Goal: Task Accomplishment & Management: Manage account settings

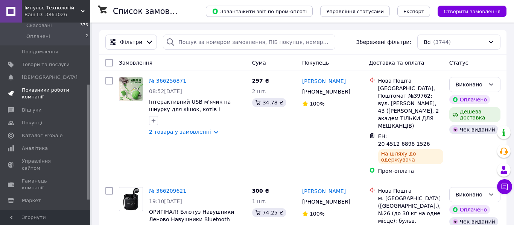
scroll to position [101, 0]
click at [42, 151] on span "Аналітика" at bounding box center [35, 148] width 26 height 7
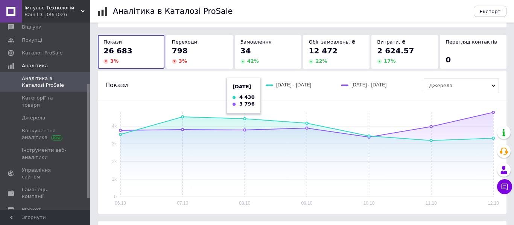
scroll to position [53, 0]
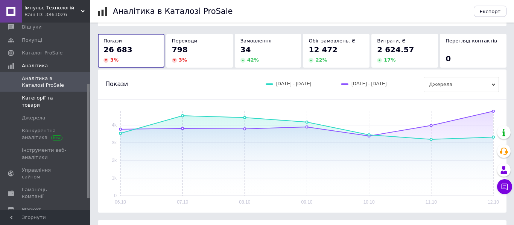
click at [43, 100] on span "Категорії та товари" at bounding box center [46, 102] width 48 height 14
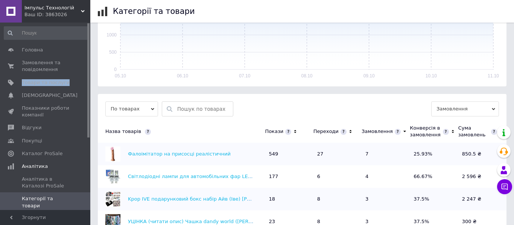
scroll to position [154, 0]
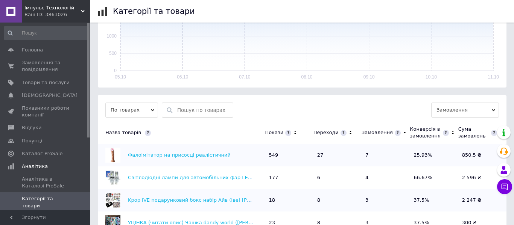
click at [186, 103] on input "text" at bounding box center [203, 110] width 52 height 14
click at [155, 103] on span "По товарах" at bounding box center [131, 110] width 53 height 15
click at [198, 103] on input "text" at bounding box center [203, 110] width 52 height 14
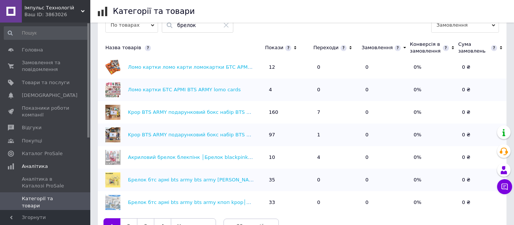
scroll to position [298, 0]
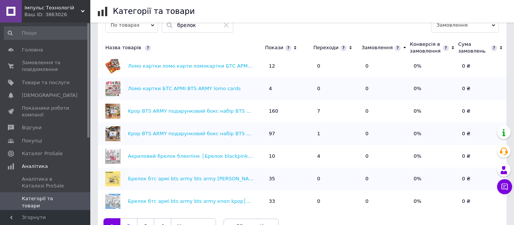
type input "брелок"
click at [129, 221] on link "2" at bounding box center [128, 227] width 17 height 16
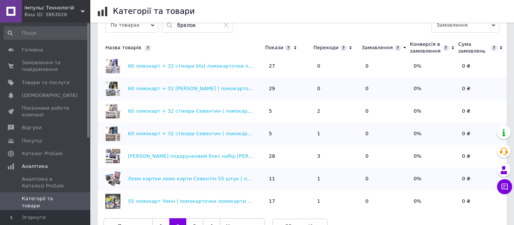
click at [278, 219] on span "по 20 позицій" at bounding box center [299, 226] width 55 height 15
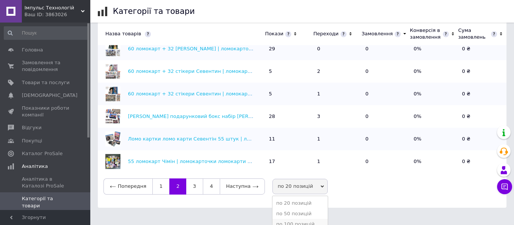
click at [284, 219] on li "по 100 позицій" at bounding box center [299, 224] width 55 height 11
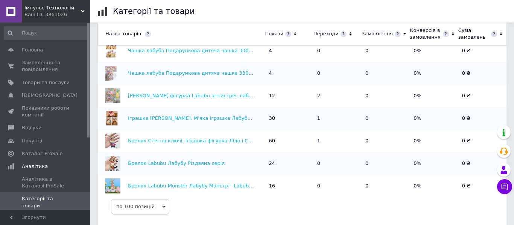
scroll to position [1652, 0]
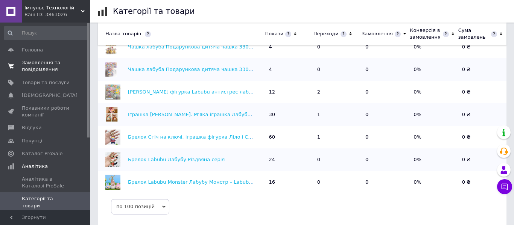
click at [43, 71] on span "Замовлення та повідомлення" at bounding box center [46, 66] width 48 height 14
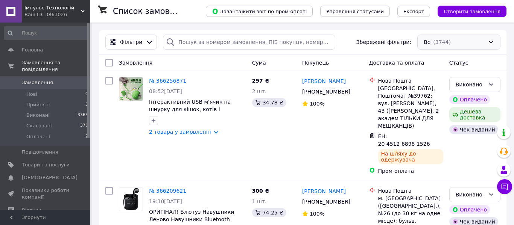
click at [430, 46] on div "Всі (3744)" at bounding box center [458, 42] width 83 height 15
click at [149, 44] on icon at bounding box center [149, 42] width 8 height 8
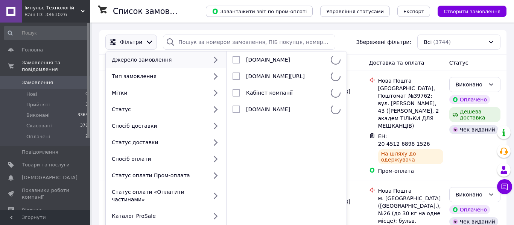
click at [147, 43] on icon at bounding box center [150, 42] width 6 height 3
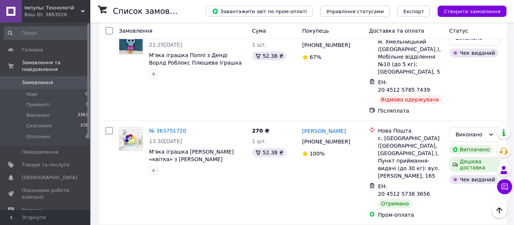
scroll to position [7613, 0]
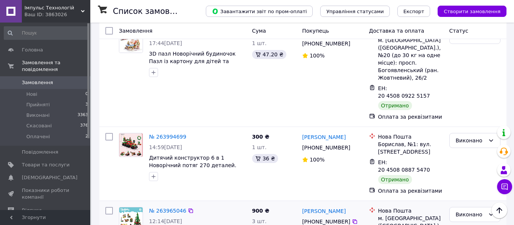
scroll to position [3341, 0]
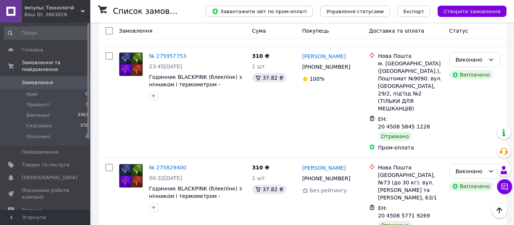
scroll to position [7701, 0]
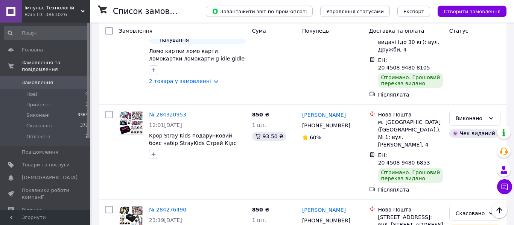
scroll to position [7649, 0]
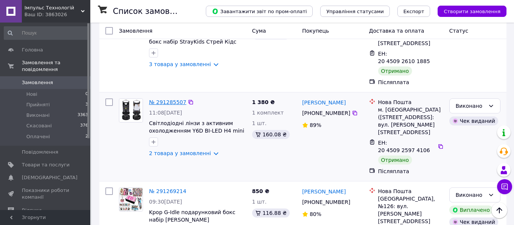
scroll to position [7326, 0]
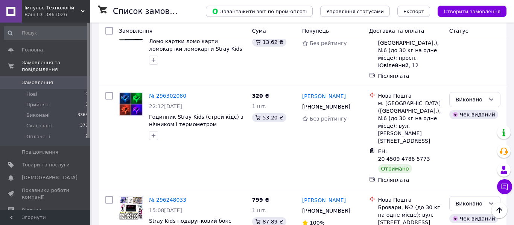
scroll to position [7465, 0]
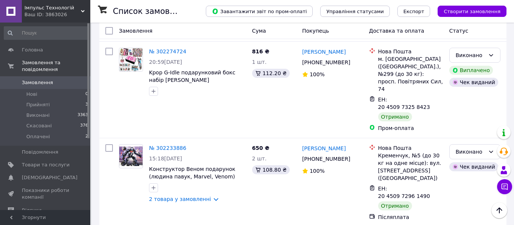
scroll to position [7346, 0]
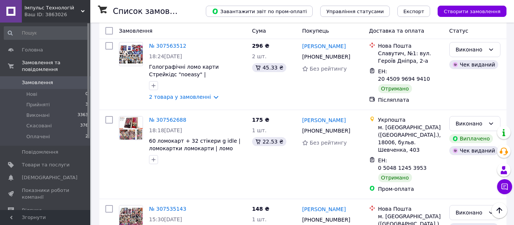
scroll to position [7347, 0]
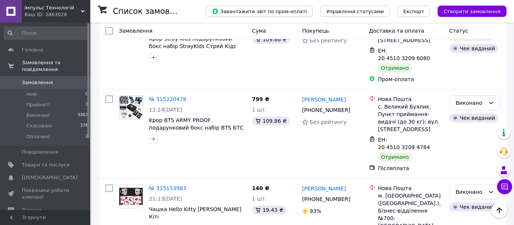
scroll to position [2357, 0]
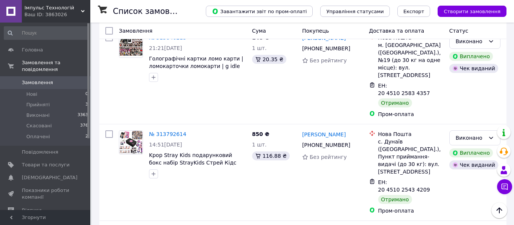
scroll to position [7485, 0]
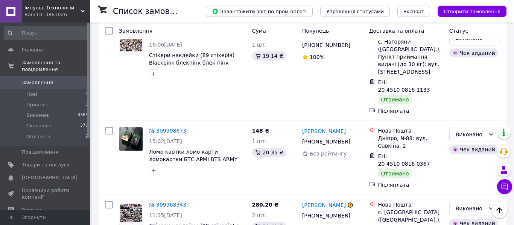
scroll to position [7424, 0]
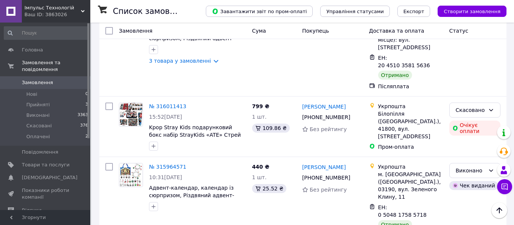
scroll to position [7496, 0]
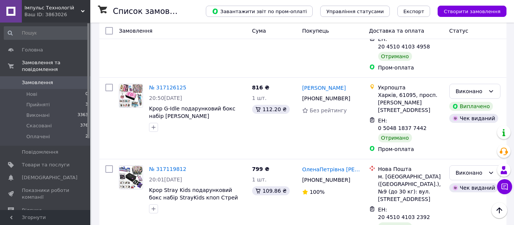
scroll to position [7443, 0]
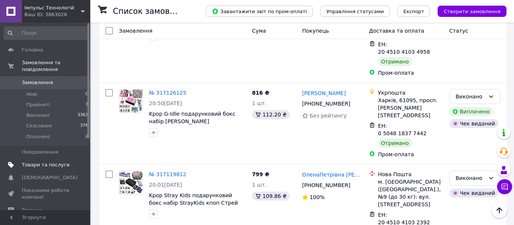
click at [44, 164] on span "Товари та послуги" at bounding box center [46, 165] width 48 height 7
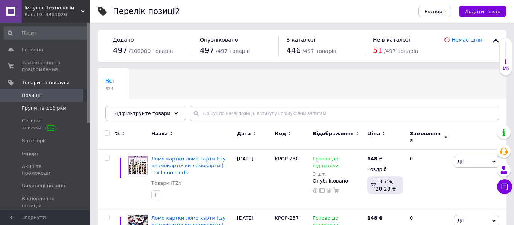
click at [55, 109] on span "Групи та добірки" at bounding box center [44, 108] width 44 height 7
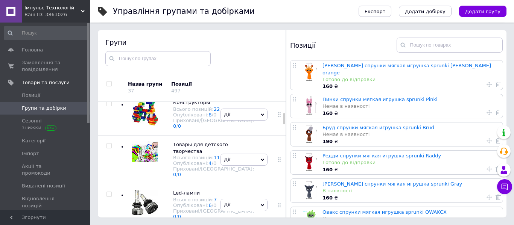
scroll to position [194, 0]
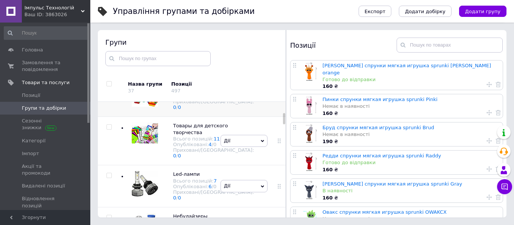
click at [224, 117] on div "[PERSON_NAME] групу Редагувати групу Додати підгрупу Додати товар Видалити групу" at bounding box center [244, 96] width 51 height 42
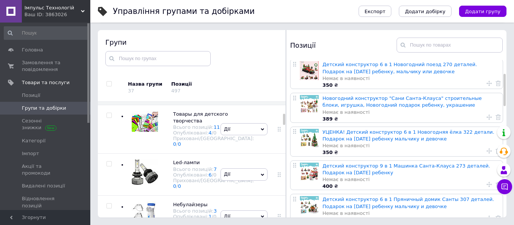
scroll to position [0, 0]
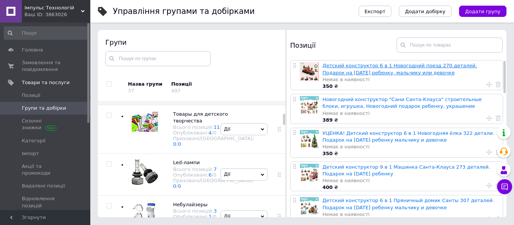
click at [338, 73] on link "Детский конструктор 6 в 1 Новогодний поезд 270 деталей. Подарок на [DATE] ребен…" at bounding box center [399, 69] width 155 height 12
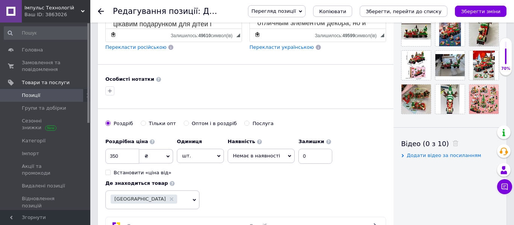
scroll to position [258, 0]
click at [134, 155] on input "350" at bounding box center [122, 156] width 34 height 15
click at [98, 10] on icon at bounding box center [101, 11] width 6 height 6
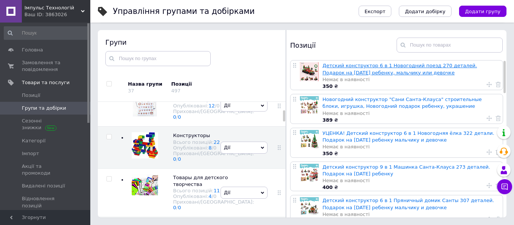
click at [330, 72] on link "Детский конструктор 6 в 1 Новогодний поезд 270 деталей. Подарок на [DATE] ребен…" at bounding box center [399, 69] width 155 height 12
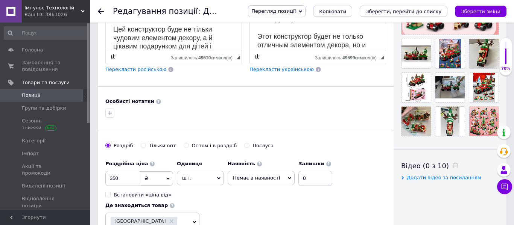
scroll to position [236, 0]
click at [128, 180] on input "350" at bounding box center [122, 178] width 34 height 15
type input "3"
type input "300"
click at [232, 179] on span "Немає в наявності" at bounding box center [261, 178] width 67 height 14
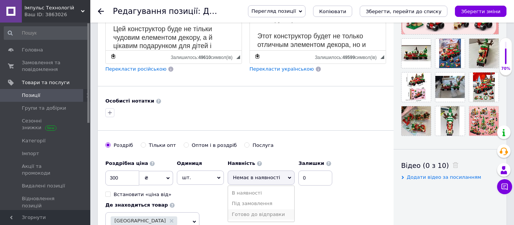
click at [241, 212] on li "Готово до відправки" at bounding box center [261, 215] width 66 height 11
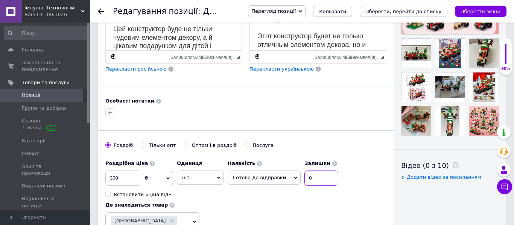
click at [318, 179] on input "0" at bounding box center [321, 178] width 34 height 15
type input "100"
click at [478, 11] on icon "Зберегти зміни" at bounding box center [481, 12] width 40 height 6
click at [99, 12] on use at bounding box center [101, 11] width 6 height 6
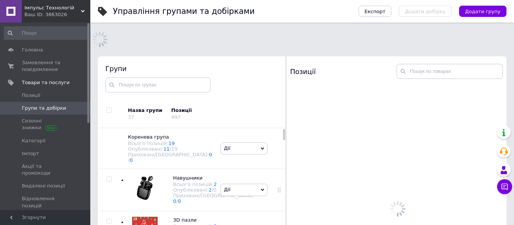
scroll to position [117, 0]
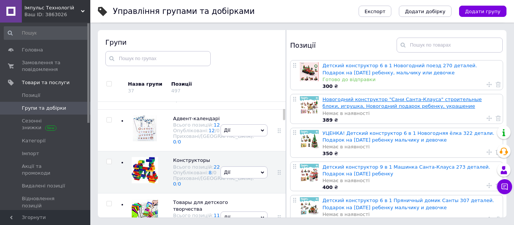
click at [342, 100] on link "Новогодний конструктор "Сани Санта-Клауса" строительные блоки, игрушка, Новогод…" at bounding box center [401, 103] width 159 height 12
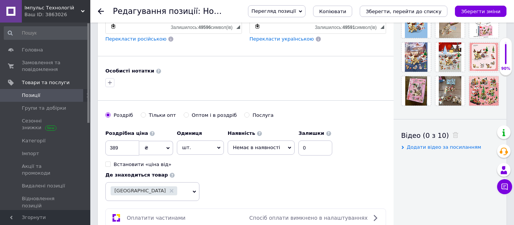
scroll to position [269, 0]
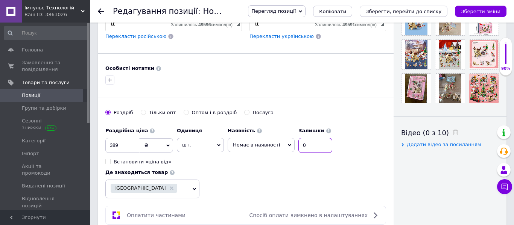
click at [314, 145] on input "0" at bounding box center [315, 145] width 34 height 15
type input "42"
click at [132, 146] on input "389" at bounding box center [122, 145] width 34 height 15
type input "300"
click at [251, 147] on span "Немає в наявності" at bounding box center [256, 145] width 47 height 6
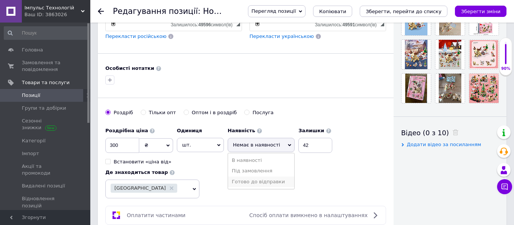
click at [252, 180] on li "Готово до відправки" at bounding box center [261, 182] width 66 height 11
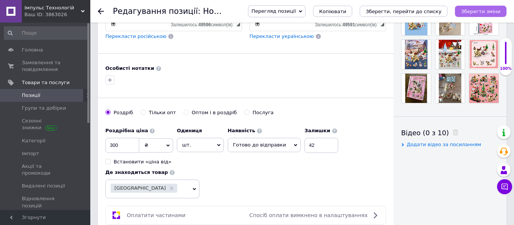
click at [490, 9] on icon "Зберегти зміни" at bounding box center [481, 12] width 40 height 6
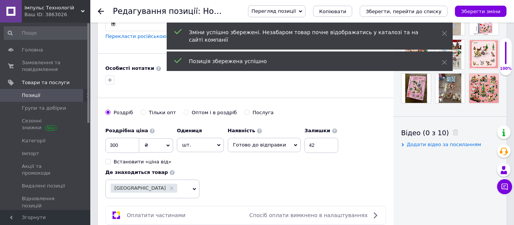
click at [99, 9] on icon at bounding box center [101, 11] width 6 height 6
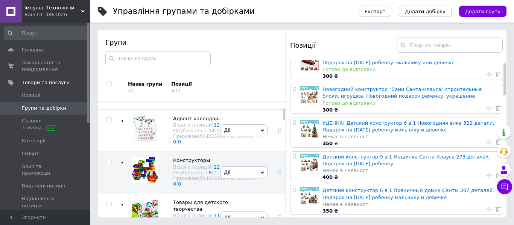
scroll to position [12, 0]
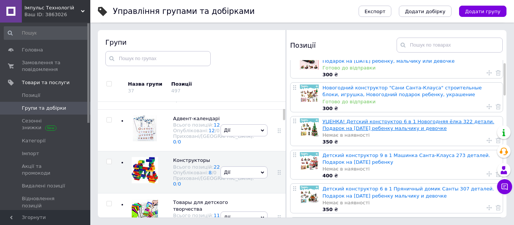
click at [350, 123] on link "УЦЕНКА! Детский конструктор 6 в 1 Новогодняя ёлка 322 детали. Подарок на [DATE]…" at bounding box center [408, 125] width 172 height 12
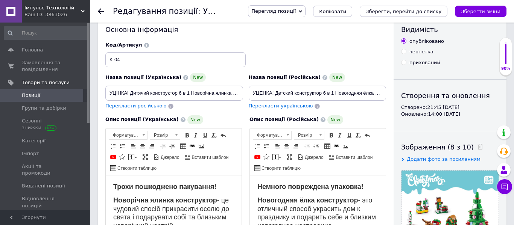
scroll to position [21, 0]
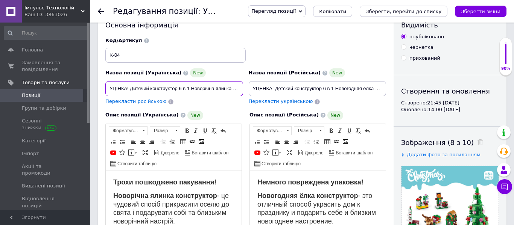
click at [130, 88] on input "УЦІНКА! Дитячий конструктор 6 в 1 Новорічна ялинка 322 деталі. Подарунок на [DA…" at bounding box center [174, 88] width 138 height 15
type input "Дитячий конструктор 6 в 1 Новорічна ялинка 322 деталі. Подарунок на [DATE] дити…"
click at [275, 90] on input "УЦЕНКА! Детский конструктор 6 в 1 Новогодняя ёлка 322 детали. Подарок на [DATE]…" at bounding box center [318, 88] width 138 height 15
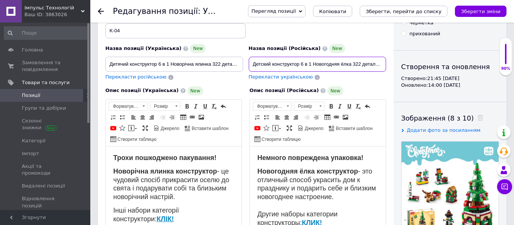
scroll to position [81, 0]
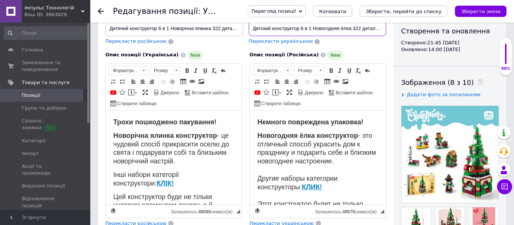
type input "Детский конструктор 6 в 1 Новогодняя ёлка 322 детали. Подарок на [DATE] ребенку…"
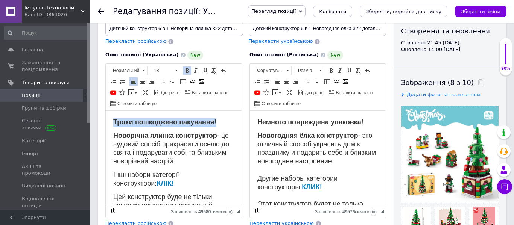
drag, startPoint x: 221, startPoint y: 122, endPoint x: 113, endPoint y: 122, distance: 108.0
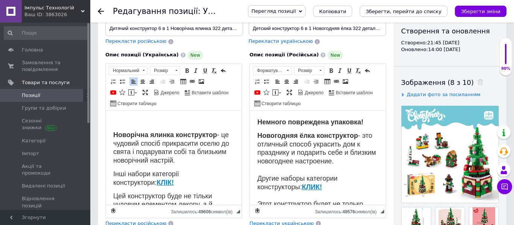
click at [114, 134] on strong "Новорічна ялинка конструктор" at bounding box center [165, 135] width 104 height 8
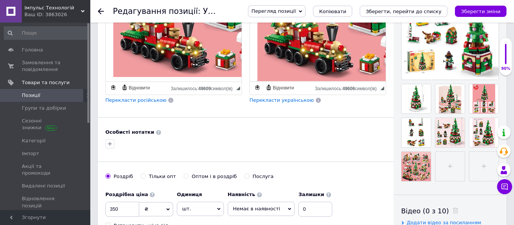
scroll to position [221, 0]
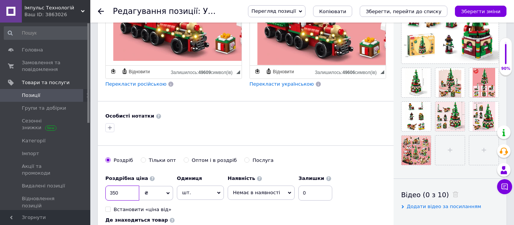
click at [131, 194] on input "350" at bounding box center [122, 193] width 34 height 15
type input "300"
click at [239, 192] on span "Немає в наявності" at bounding box center [256, 193] width 47 height 6
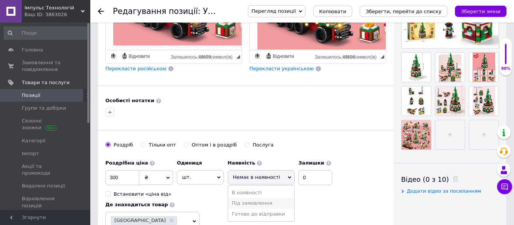
scroll to position [237, 0]
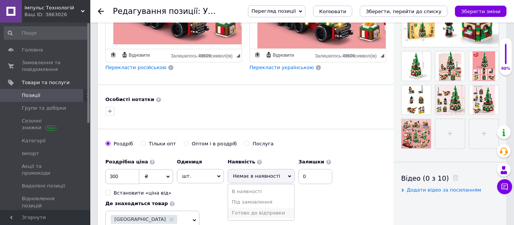
click at [253, 209] on li "Готово до відправки" at bounding box center [261, 213] width 66 height 11
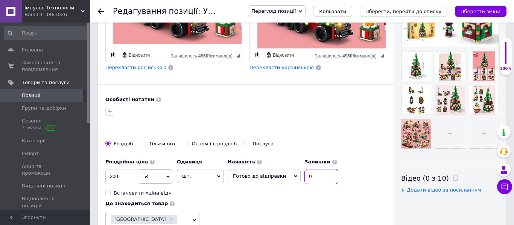
click at [309, 181] on input "0" at bounding box center [321, 176] width 34 height 15
type input "42"
click at [472, 8] on button "Зберегти зміни" at bounding box center [481, 11] width 52 height 11
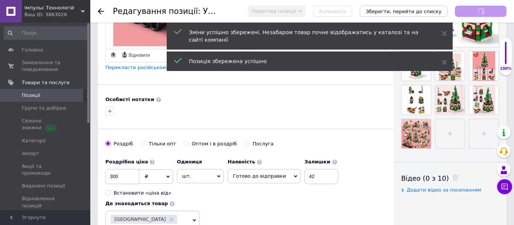
scroll to position [310, 0]
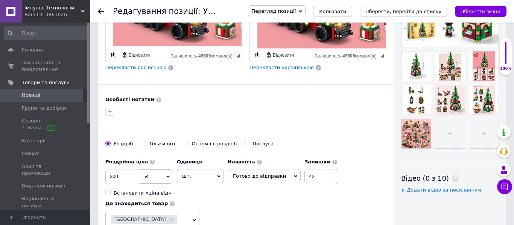
click at [103, 12] on icon at bounding box center [101, 11] width 6 height 6
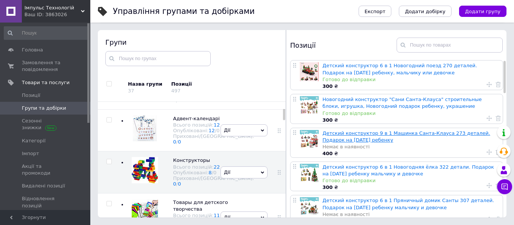
click at [337, 133] on link "Детский конструктор 9 в 1 Машинка Санта-Клауса 273 деталей. Подарок на [DATE] р…" at bounding box center [406, 137] width 168 height 12
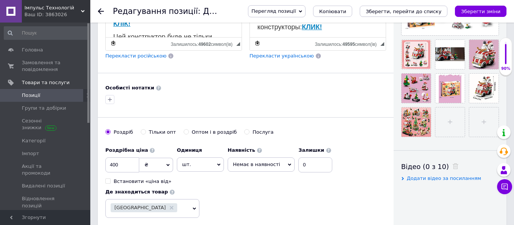
scroll to position [256, 0]
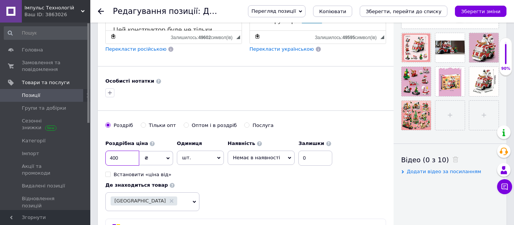
click at [134, 159] on input "400" at bounding box center [122, 158] width 34 height 15
type input "4"
type input "300"
click at [265, 153] on span "Немає в наявності" at bounding box center [261, 158] width 67 height 14
click at [262, 193] on li "Готово до відправки" at bounding box center [261, 195] width 66 height 11
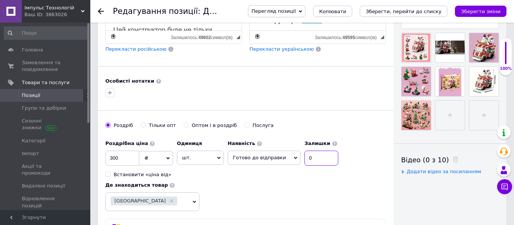
click at [307, 156] on input "0" at bounding box center [321, 158] width 34 height 15
type input "42"
click at [473, 17] on button "Зберегти зміни" at bounding box center [481, 11] width 52 height 11
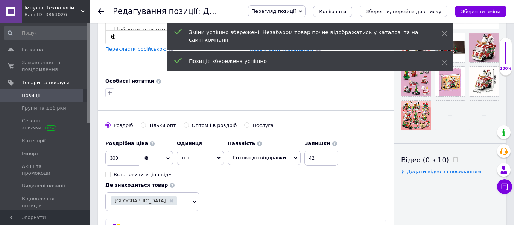
click at [99, 12] on use at bounding box center [101, 11] width 6 height 6
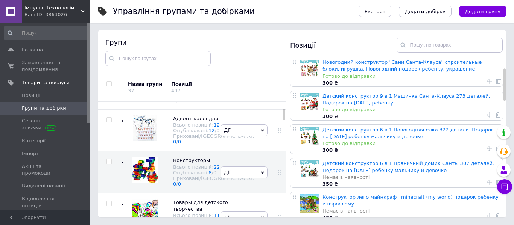
scroll to position [47, 0]
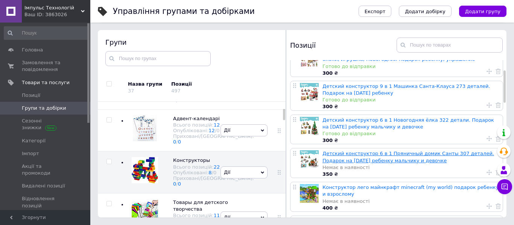
click at [347, 153] on link "Детский конструктор 6 в 1 Пряничный домик Санты 307 деталей. Подарок на [DATE] …" at bounding box center [408, 157] width 172 height 12
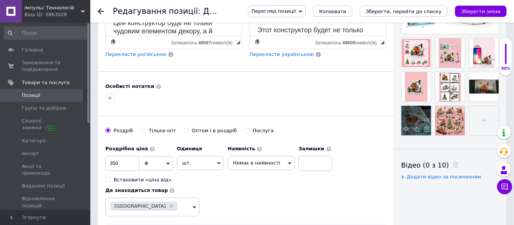
scroll to position [252, 0]
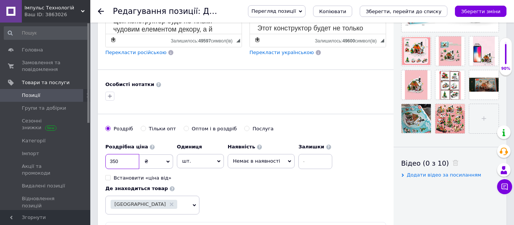
click at [128, 162] on input "350" at bounding box center [122, 161] width 34 height 15
type input "300"
click at [241, 160] on span "Немає в наявності" at bounding box center [256, 161] width 47 height 6
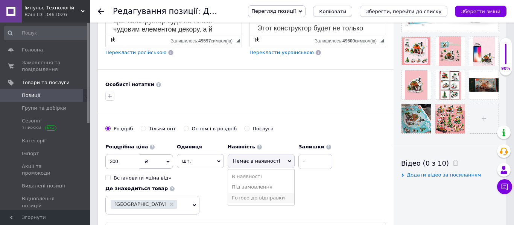
click at [243, 202] on li "Готово до відправки" at bounding box center [261, 198] width 66 height 11
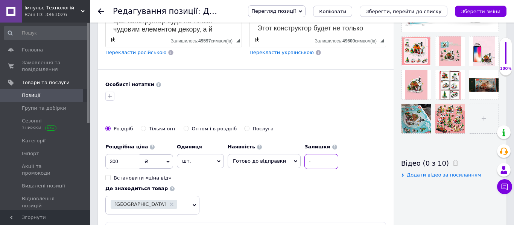
click at [305, 161] on input at bounding box center [321, 161] width 34 height 15
type input "42"
click at [484, 8] on button "Зберегти зміни" at bounding box center [481, 11] width 52 height 11
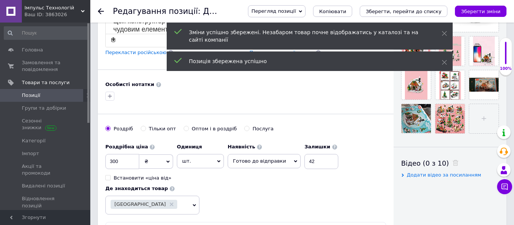
click at [101, 12] on icon at bounding box center [101, 11] width 6 height 6
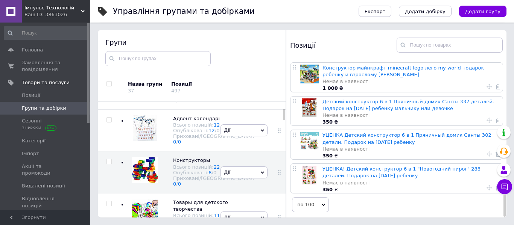
scroll to position [608, 0]
click at [345, 134] on link "УЦЕНКА Детский конструктор 6 в 1 Пряничный домик Санты 302 детали. Подарок на […" at bounding box center [406, 138] width 169 height 12
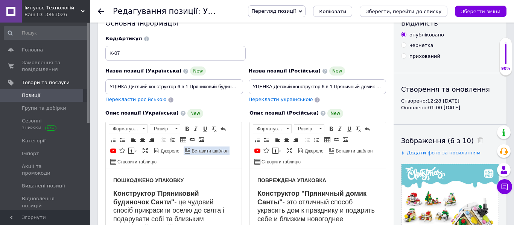
scroll to position [27, 0]
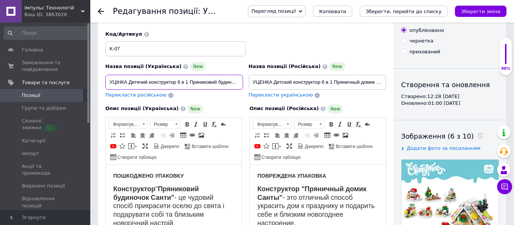
click at [130, 84] on input "УЦІНКА Дитячий конструктор 6 в 1 Пряниковий будиночок Санти 302 деталі. Подарун…" at bounding box center [174, 82] width 138 height 15
type input "Дитячий конструктор 6 в 1 Пряниковий будиночок Санти 302 деталі. Подарунок на […"
click at [273, 81] on input "УЦЕНКА Детский конструктор 6 в 1 Пряничный домик Санты 302 детали. Подарок на […" at bounding box center [318, 82] width 138 height 15
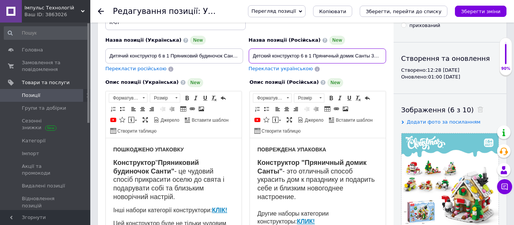
scroll to position [54, 0]
type input "Детский конструктор 6 в 1 Пряничный домик Санты 302 детали. Подарок на [DATE] р…"
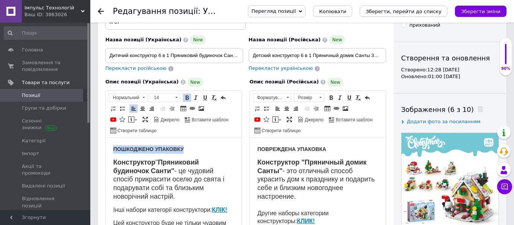
drag, startPoint x: 188, startPoint y: 149, endPoint x: 115, endPoint y: 150, distance: 73.4
click at [115, 150] on p "ПОШКОДЖЕНО УПАКОВКУ" at bounding box center [173, 149] width 121 height 8
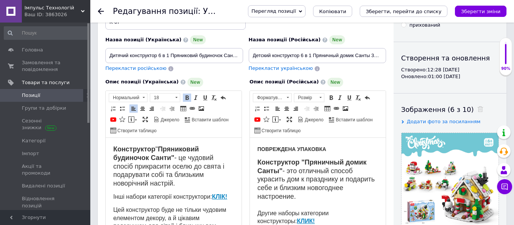
click at [258, 162] on strong "Конструктор "Пряничный домик Санты"" at bounding box center [311, 166] width 109 height 16
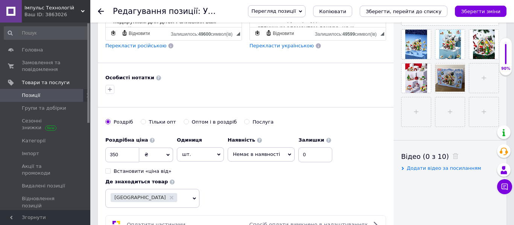
scroll to position [269, 0]
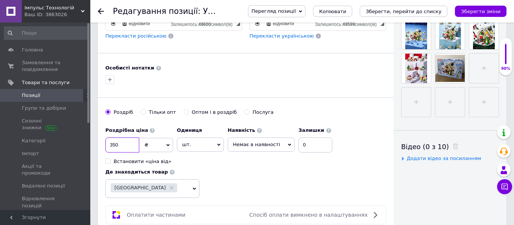
click at [126, 145] on input "350" at bounding box center [122, 145] width 34 height 15
type input "300"
click at [269, 149] on span "Немає в наявності" at bounding box center [261, 145] width 67 height 14
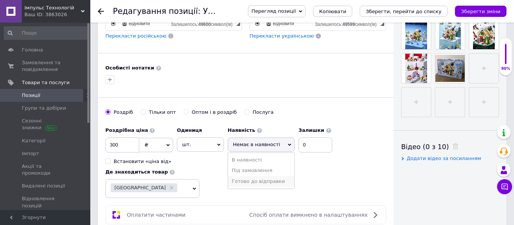
click at [267, 181] on li "Готово до відправки" at bounding box center [261, 181] width 66 height 11
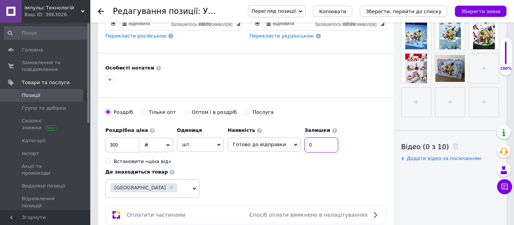
click at [319, 146] on input "0" at bounding box center [321, 145] width 34 height 15
type input "42"
click at [485, 13] on icon "Зберегти зміни" at bounding box center [481, 12] width 40 height 6
click at [99, 12] on use at bounding box center [101, 11] width 6 height 6
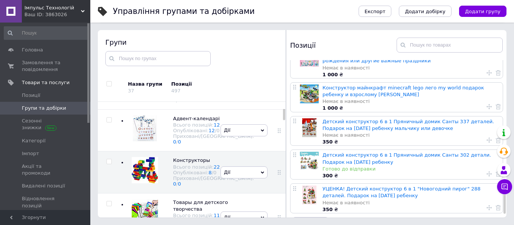
scroll to position [608, 0]
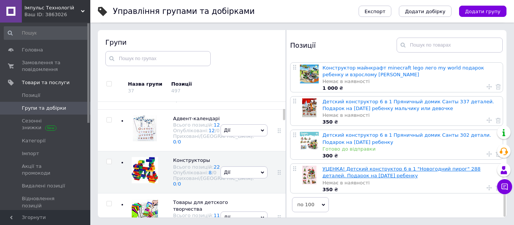
click at [349, 172] on link "УЦЕНКА! Детский конструктор 6 в 1 "Новогодний пирог" 288 деталей. Подарок на [D…" at bounding box center [401, 172] width 158 height 12
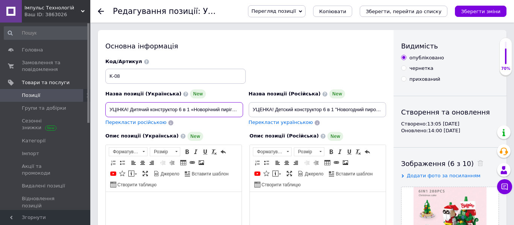
click at [130, 106] on input "УЦІНКА! Дитячий конструктор 6 в 1 «Новорічний пиріг» 288 деталей. Подарунок на …" at bounding box center [174, 109] width 138 height 15
type input "Дитячий конструктор 6 в 1 «Новорічний пиріг» 288 деталей. Подарунок на [DATE] д…"
click at [276, 110] on input "УЦЕНКА! Детский конструктор 6 в 1 "Новогодний пирог" 288 деталей. Подарок на [D…" at bounding box center [318, 109] width 138 height 15
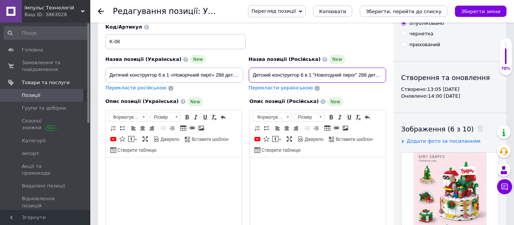
scroll to position [36, 0]
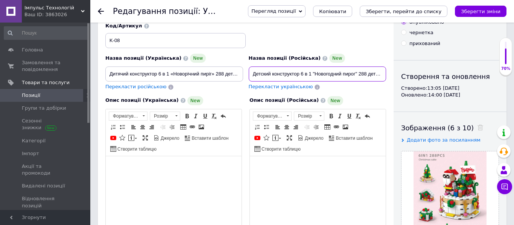
type input "Детский конструктор 6 в 1 "Новогодний пирог" 288 деталей. Подарок на [DATE] реб…"
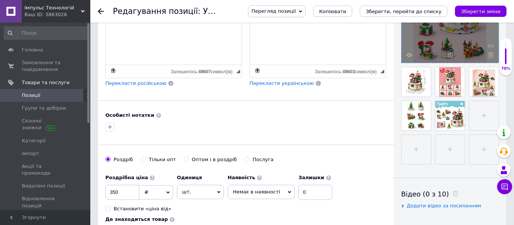
scroll to position [232, 0]
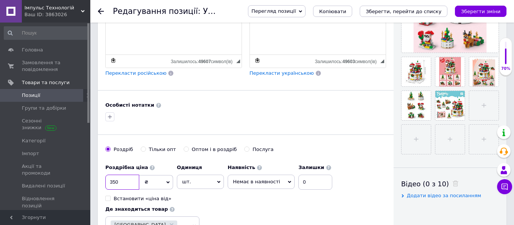
click at [129, 180] on input "350" at bounding box center [122, 182] width 34 height 15
type input "3"
type input "300"
click at [254, 177] on span "Немає в наявності" at bounding box center [261, 182] width 67 height 14
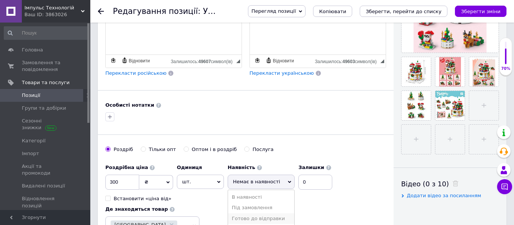
click at [253, 215] on li "Готово до відправки" at bounding box center [261, 219] width 66 height 11
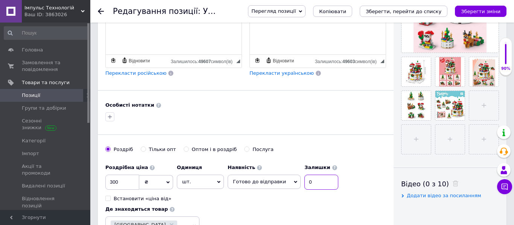
click at [313, 180] on input "0" at bounding box center [321, 182] width 34 height 15
type input "42"
click at [488, 14] on button "Зберегти зміни" at bounding box center [481, 11] width 52 height 11
click at [99, 11] on use at bounding box center [101, 11] width 6 height 6
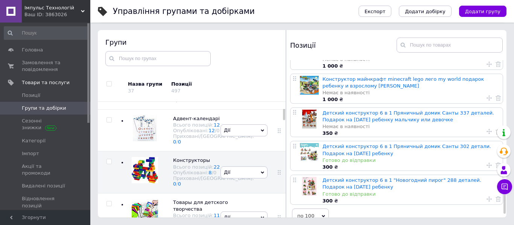
scroll to position [593, 0]
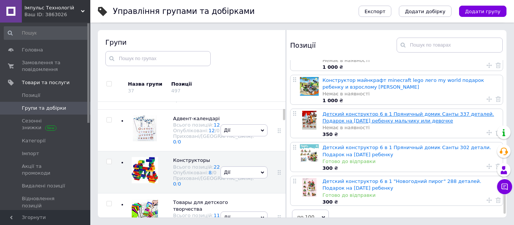
click at [344, 123] on link "Детский конструктор 6 в 1 Пряничный домик Санты 337 деталей. Подарок на [DATE] …" at bounding box center [408, 117] width 172 height 12
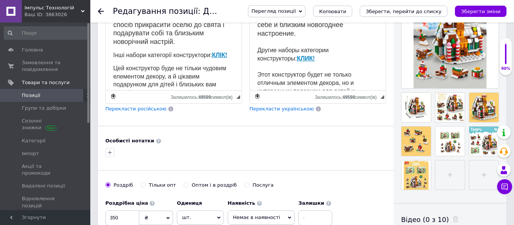
scroll to position [212, 0]
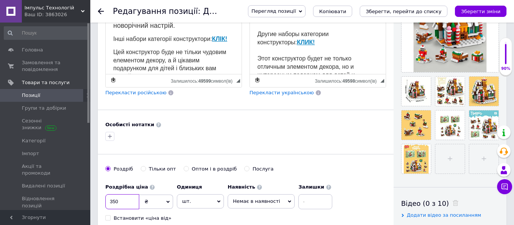
click at [124, 201] on input "350" at bounding box center [122, 202] width 34 height 15
type input "300"
click at [240, 200] on span "Немає в наявності" at bounding box center [256, 202] width 47 height 6
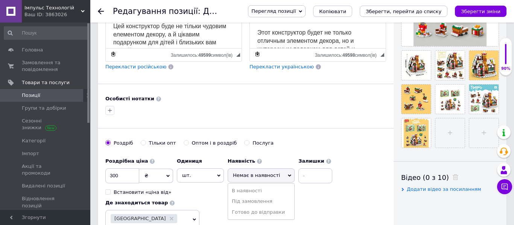
scroll to position [243, 0]
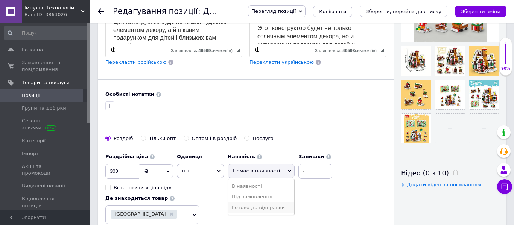
click at [250, 206] on li "Готово до відправки" at bounding box center [261, 208] width 66 height 11
click at [250, 206] on div "Роздрібна ціна 300 ₴ $ EUR CHF GBP ¥ PLN ₸ MDL HUF KGS CNY TRY KRW lei Встанови…" at bounding box center [245, 187] width 281 height 75
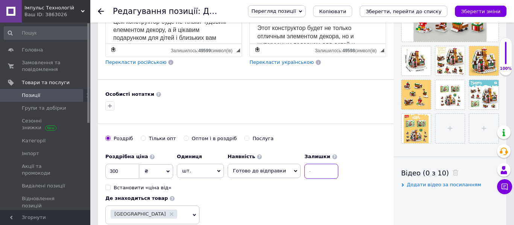
click at [314, 174] on input at bounding box center [321, 171] width 34 height 15
type input "42"
click at [464, 7] on button "Зберегти зміни" at bounding box center [481, 11] width 52 height 11
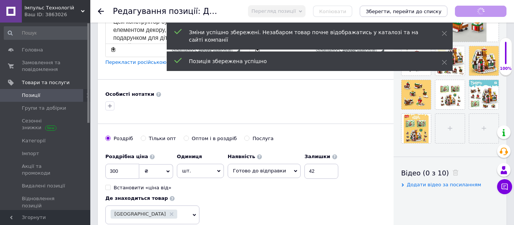
scroll to position [8, 0]
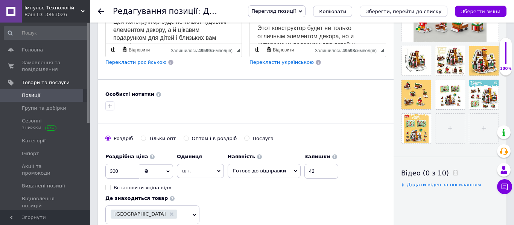
click at [99, 11] on use at bounding box center [101, 11] width 6 height 6
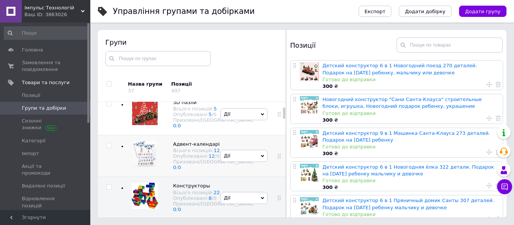
scroll to position [87, 0]
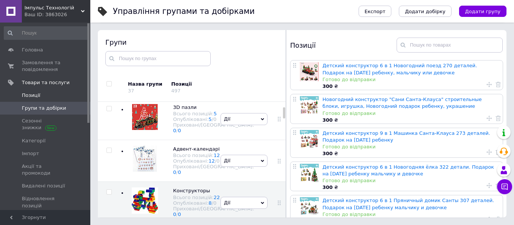
click at [51, 97] on span "Позиції" at bounding box center [46, 95] width 48 height 7
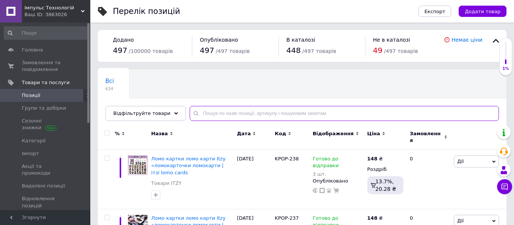
click at [211, 110] on input "text" at bounding box center [344, 113] width 309 height 15
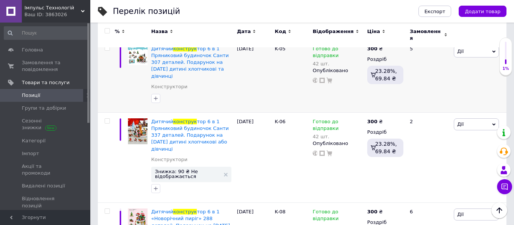
scroll to position [1474, 0]
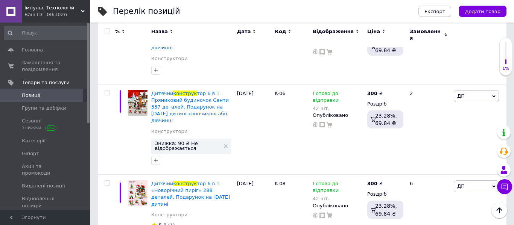
type input "конструк"
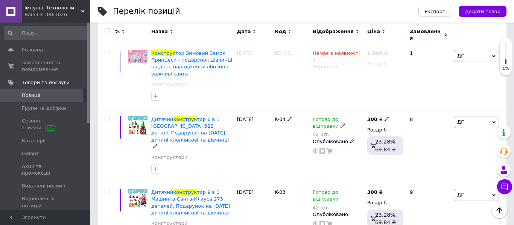
scroll to position [973, 0]
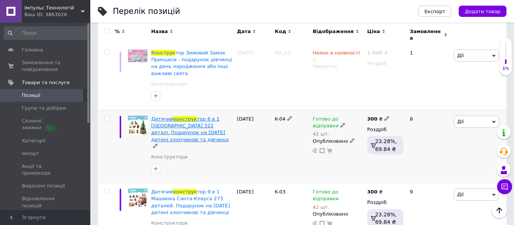
click at [171, 116] on span "тор 6 в 1 [GEOGRAPHIC_DATA] 322 деталі. Подарунок на [DATE] дитині хлопчикові т…" at bounding box center [190, 129] width 78 height 26
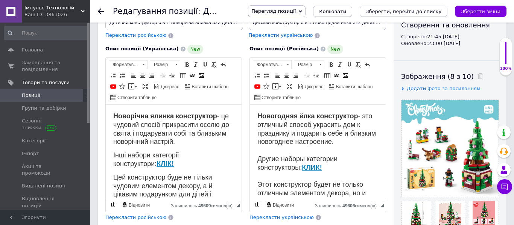
click at [100, 14] on icon at bounding box center [101, 11] width 6 height 6
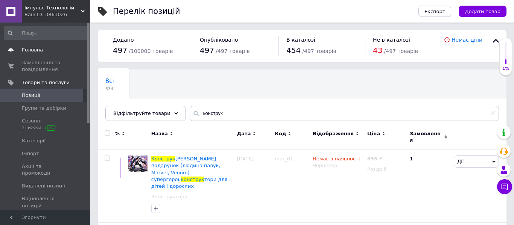
type input "констр"
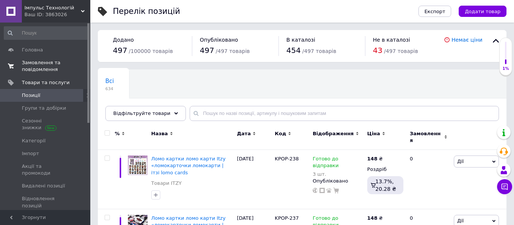
click at [46, 71] on span "Замовлення та повідомлення" at bounding box center [46, 66] width 48 height 14
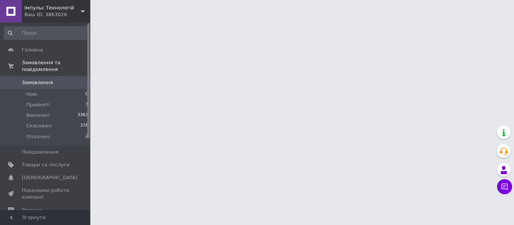
click at [46, 85] on span "Замовлення" at bounding box center [37, 82] width 31 height 7
click at [57, 84] on span "Замовлення" at bounding box center [46, 82] width 48 height 7
click at [45, 95] on li "Нові 0" at bounding box center [46, 94] width 93 height 11
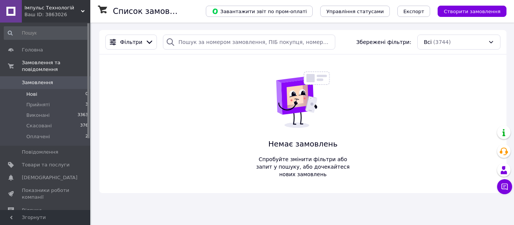
click at [54, 84] on span "Замовлення" at bounding box center [46, 82] width 48 height 7
click at [52, 68] on span "Замовлення та повідомлення" at bounding box center [56, 66] width 68 height 14
